Goal: Complete application form

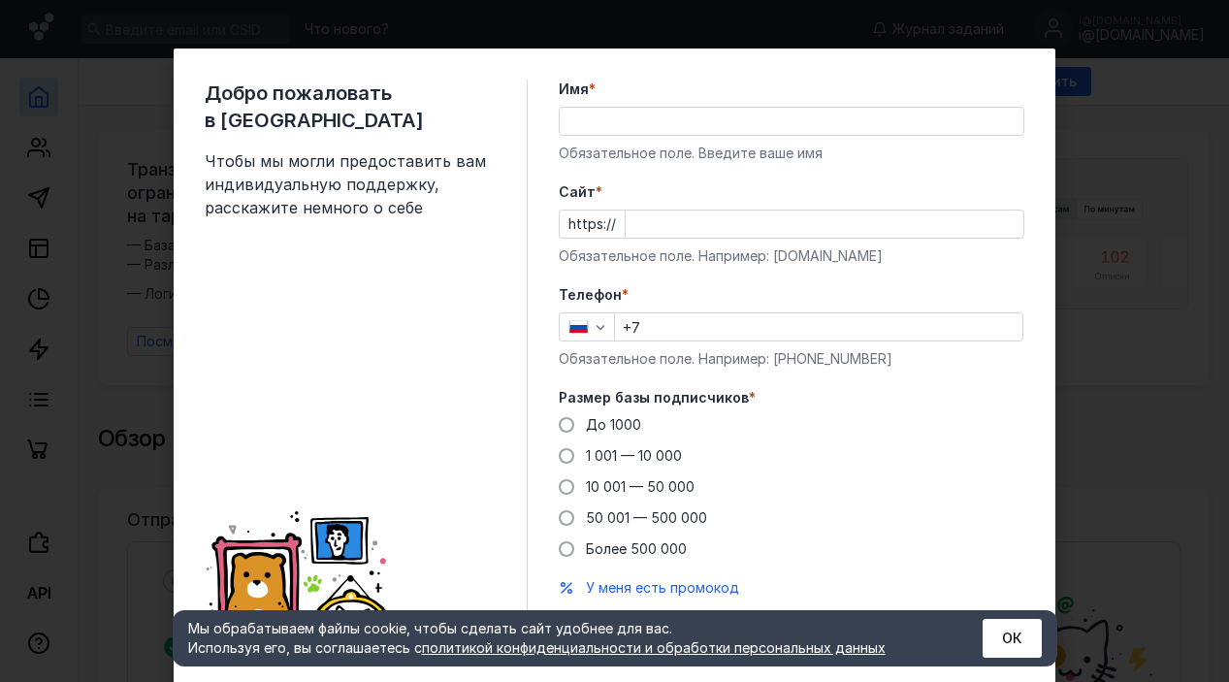
click at [671, 110] on input "Имя *" at bounding box center [792, 121] width 464 height 27
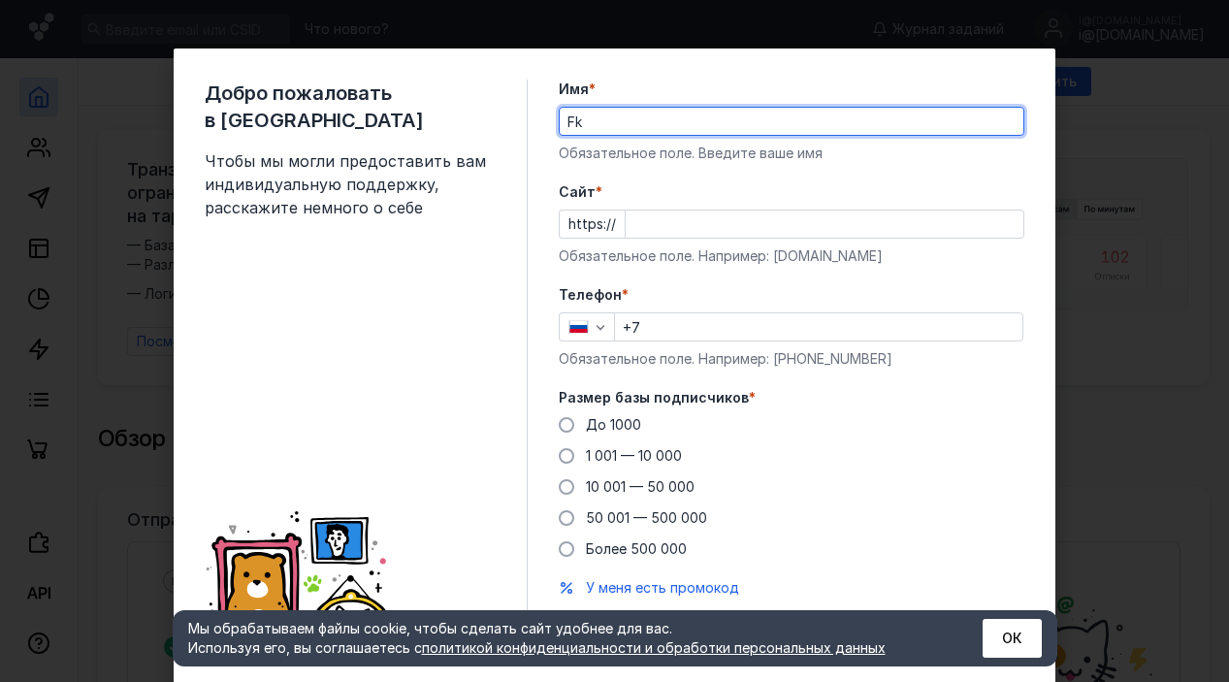
type input "F"
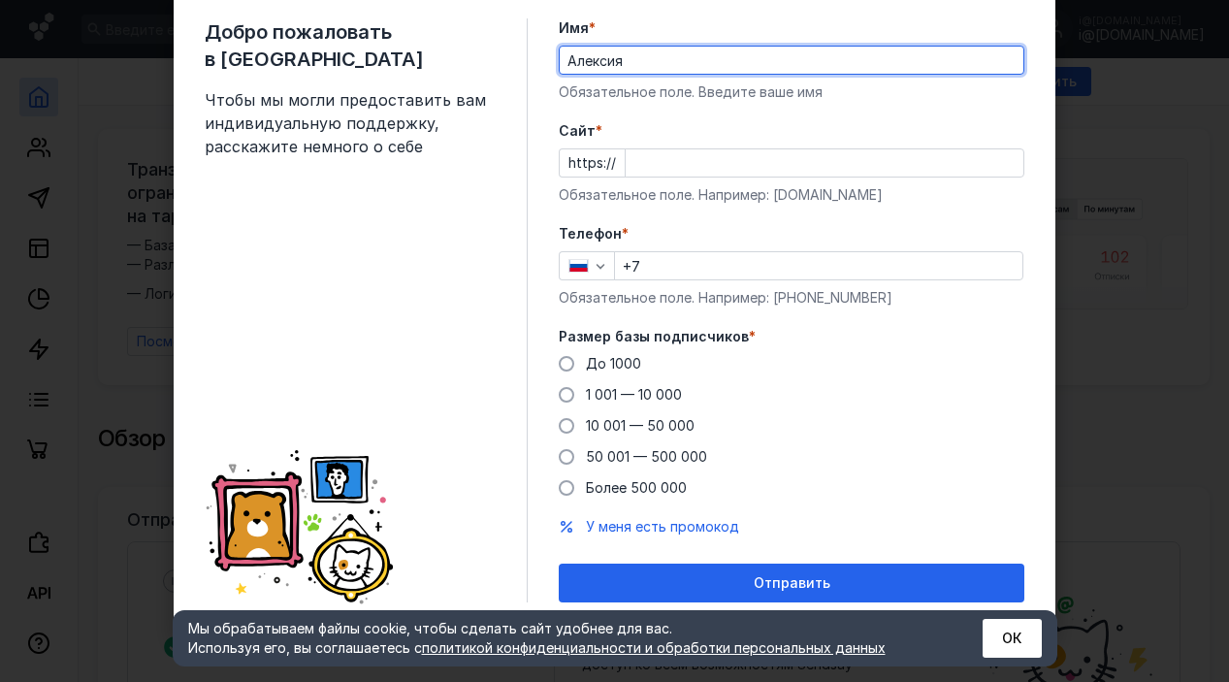
type input "Алексия"
click at [759, 177] on div at bounding box center [825, 162] width 400 height 29
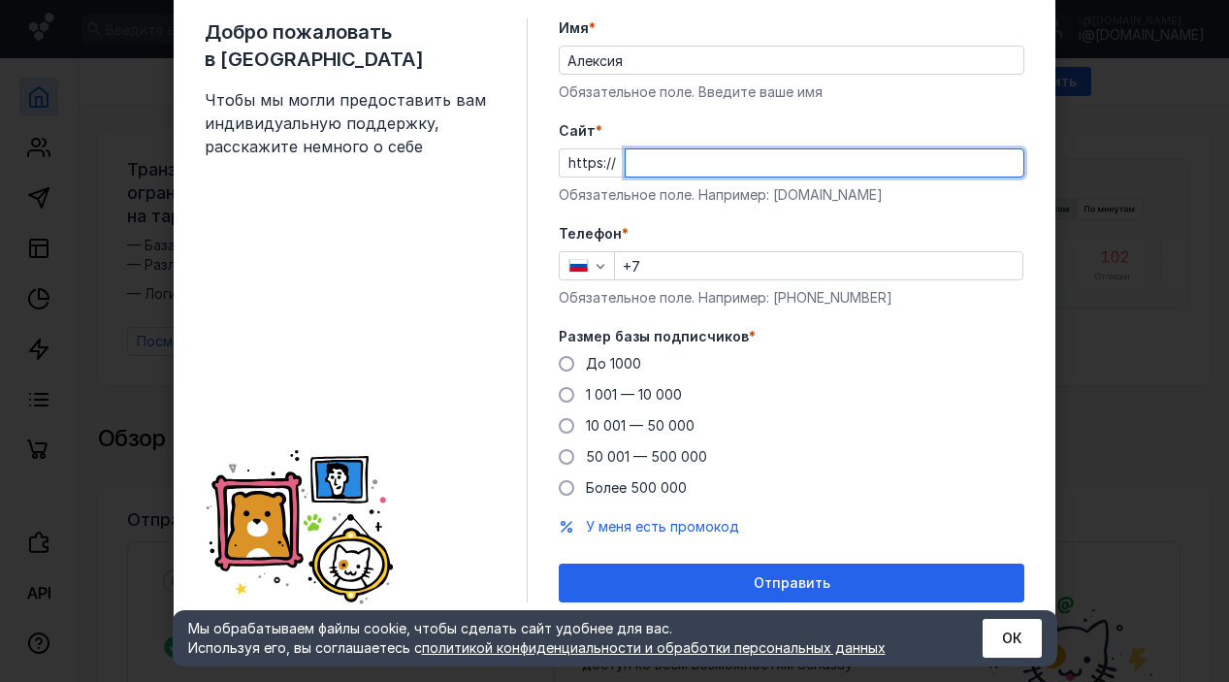
click at [737, 162] on input "Cайт *" at bounding box center [825, 162] width 398 height 27
paste input "[DOMAIN_NAME]/"
type input "[DOMAIN_NAME]"
click at [745, 263] on input "+7" at bounding box center [818, 265] width 407 height 27
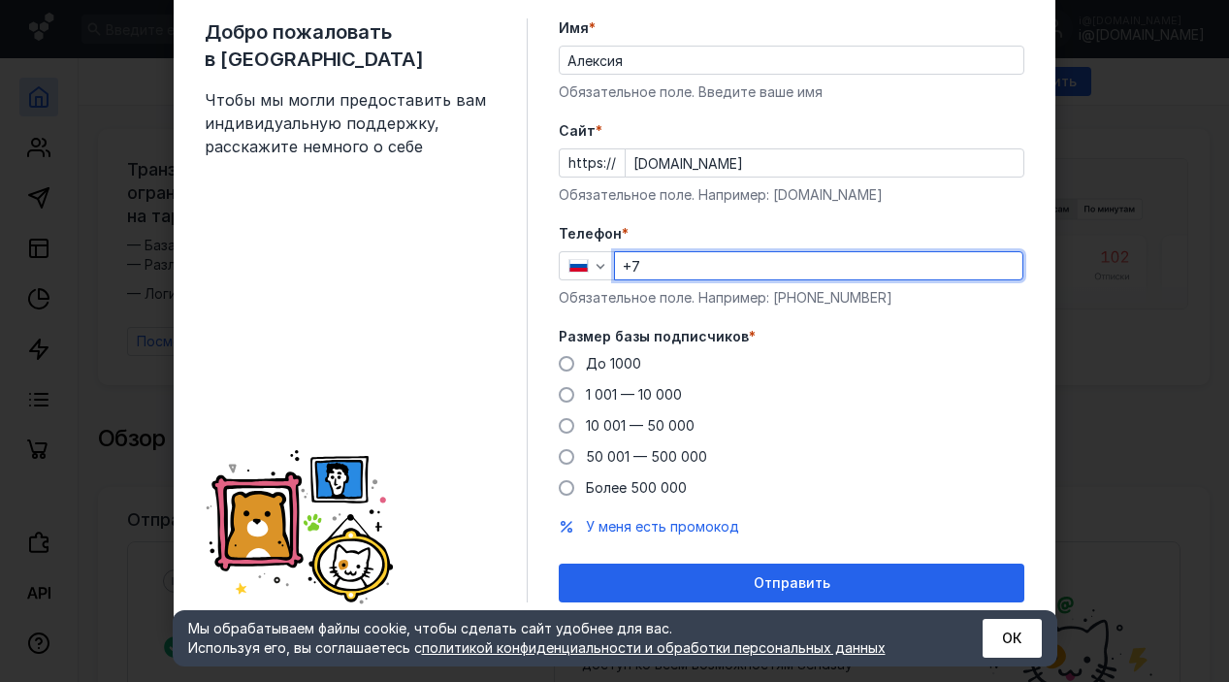
type input "[PHONE_NUMBER]"
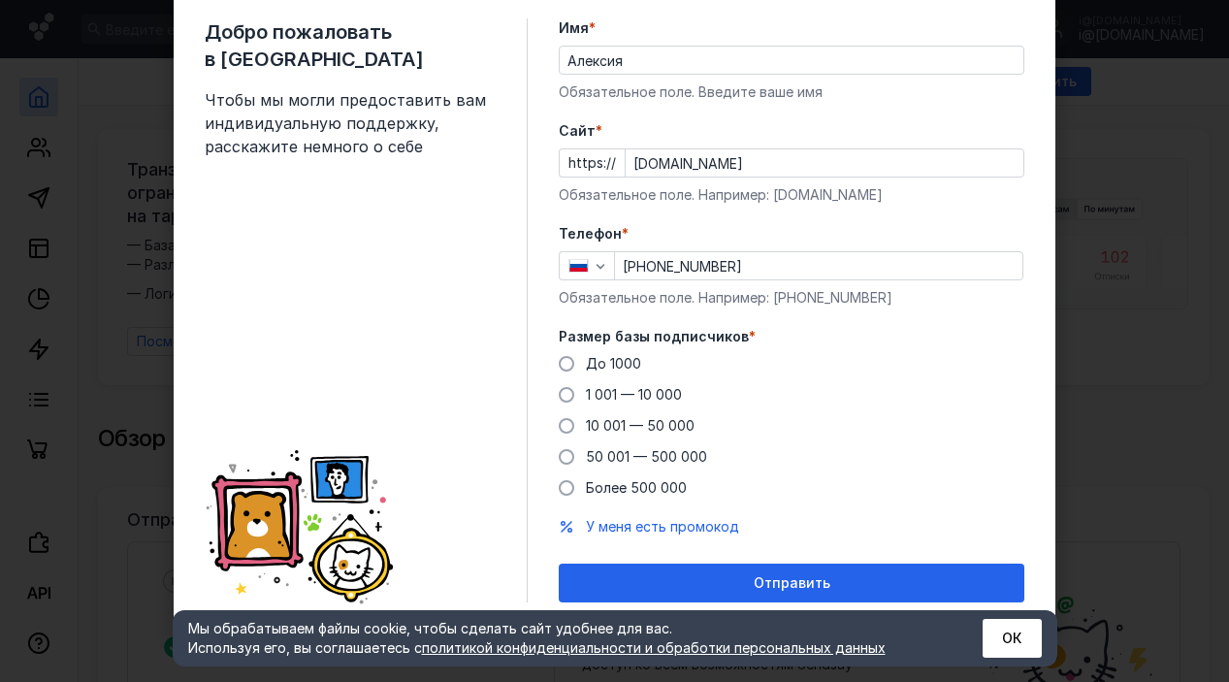
click at [886, 407] on div "До [DATE] 1 001 — 10 000 10 001 — 50 000 50 001 — 500 000 Более 500 000" at bounding box center [792, 426] width 466 height 144
click at [658, 355] on div "До [DATE] 1 001 — 10 000 10 001 — 50 000 50 001 — 500 000 Более 500 000" at bounding box center [792, 426] width 466 height 144
click at [592, 359] on span "До 1000" at bounding box center [613, 363] width 55 height 16
click at [0, 0] on input "До 1000" at bounding box center [0, 0] width 0 height 0
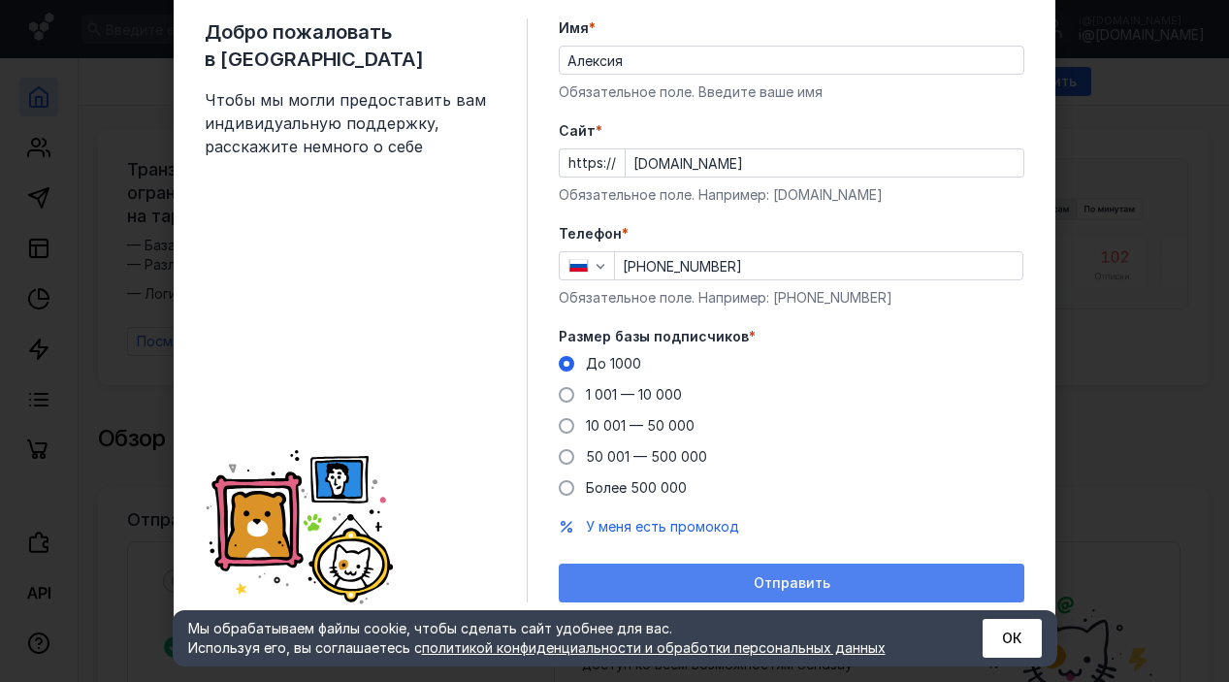
click at [806, 589] on span "Отправить" at bounding box center [792, 583] width 77 height 16
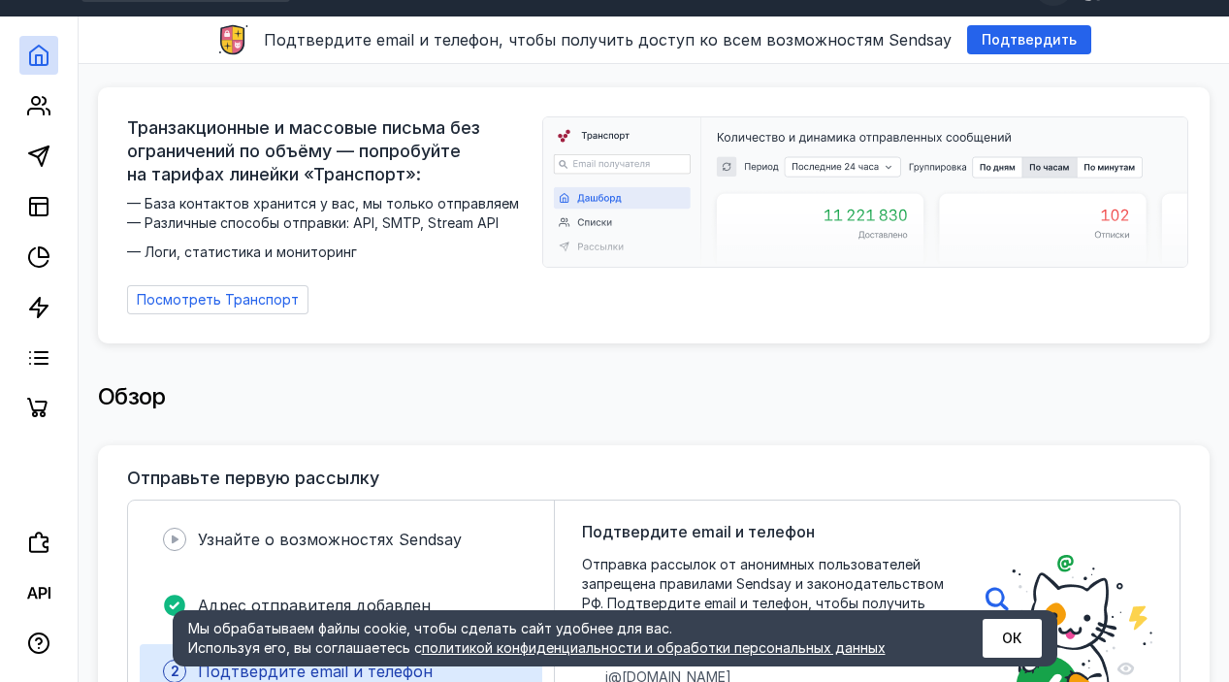
scroll to position [0, 0]
